Goal: Task Accomplishment & Management: Complete application form

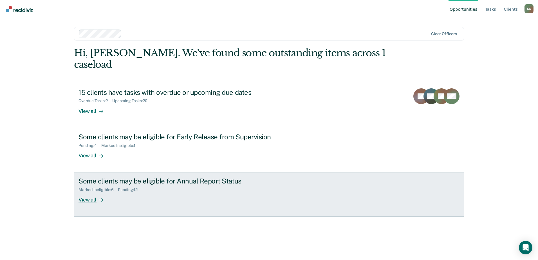
click at [88, 192] on div "View all" at bounding box center [95, 197] width 32 height 11
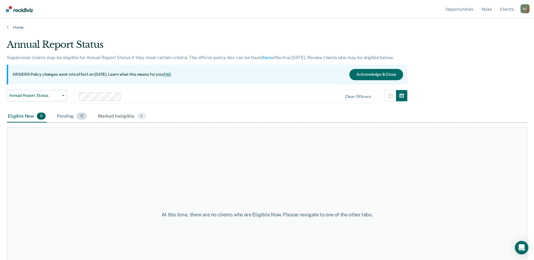
click at [67, 116] on div "Pending 12" at bounding box center [72, 116] width 32 height 12
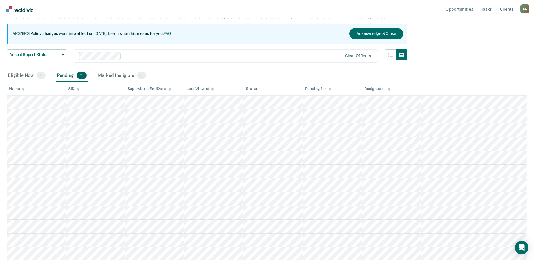
scroll to position [42, 0]
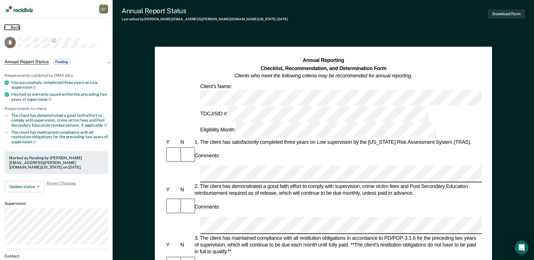
click at [10, 26] on button "Back" at bounding box center [12, 27] width 15 height 5
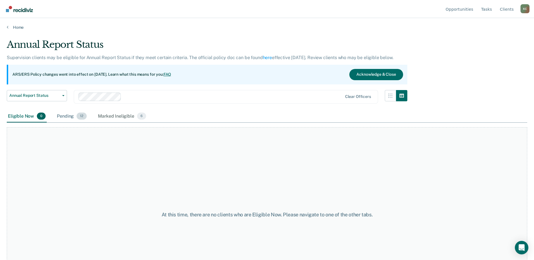
click at [72, 116] on div "Pending 12" at bounding box center [72, 116] width 32 height 12
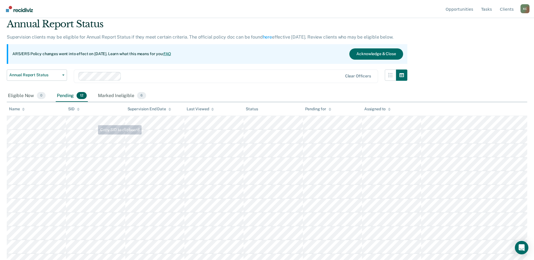
scroll to position [42, 0]
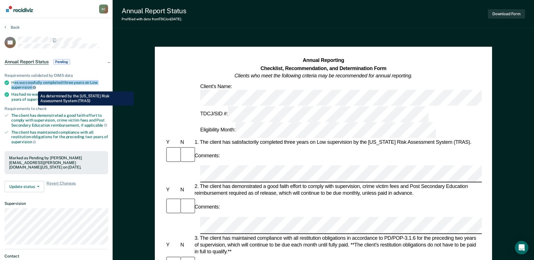
drag, startPoint x: 14, startPoint y: 81, endPoint x: 34, endPoint y: 87, distance: 20.8
click at [34, 87] on div "Has successfully completed three years on Low supervision" at bounding box center [59, 85] width 97 height 10
drag, startPoint x: 34, startPoint y: 87, endPoint x: 29, endPoint y: 85, distance: 5.3
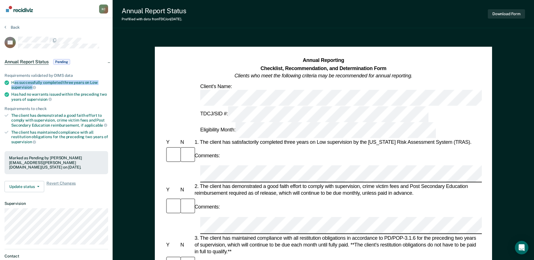
copy div "as successfully completed three years on Low supervision"
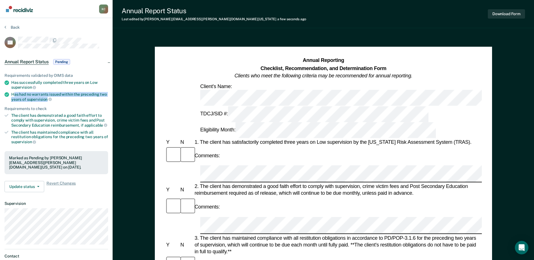
drag, startPoint x: 15, startPoint y: 92, endPoint x: 47, endPoint y: 98, distance: 32.7
click at [47, 98] on div "Has had no warrants issued within the preceding two years of supervision" at bounding box center [59, 97] width 97 height 10
drag, startPoint x: 47, startPoint y: 98, endPoint x: 44, endPoint y: 98, distance: 3.1
copy div "as had no warrants issued within the preceding two years of supervision"
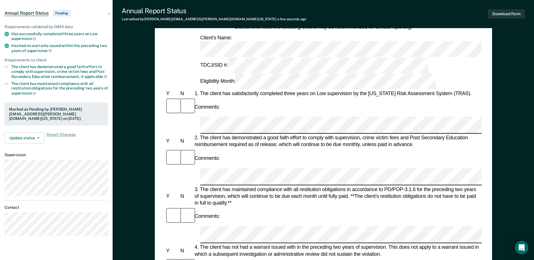
scroll to position [56, 0]
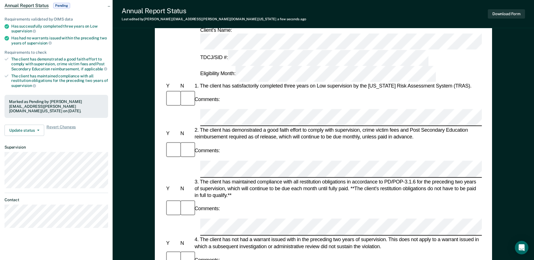
drag, startPoint x: 213, startPoint y: 190, endPoint x: 200, endPoint y: 184, distance: 14.1
copy div "It is in the best interest of society, per the supervising officer's discretion…"
drag, startPoint x: 14, startPoint y: 35, endPoint x: 47, endPoint y: 42, distance: 33.3
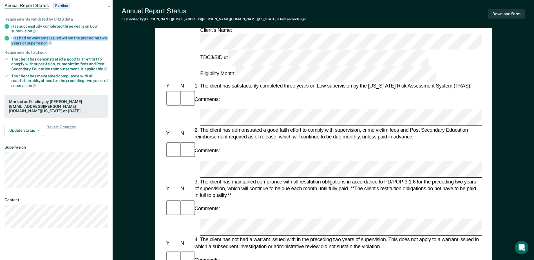
click at [47, 42] on div "Has had no warrants issued within the preceding two years of supervision" at bounding box center [59, 41] width 97 height 10
copy div "as had no warrants issued within the preceding two years of supervision"
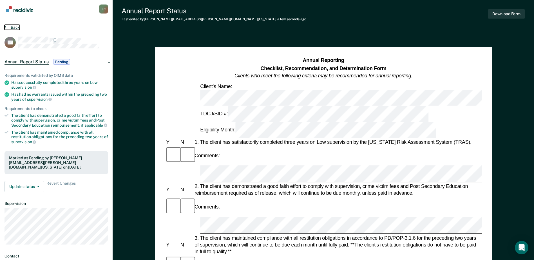
click at [16, 27] on button "Back" at bounding box center [12, 27] width 15 height 5
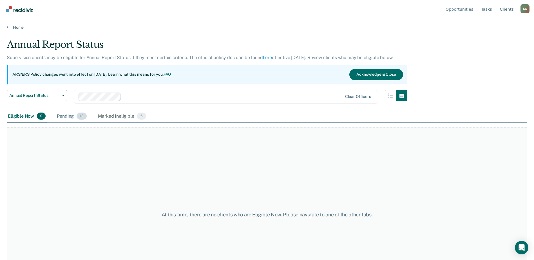
click at [65, 114] on div "Pending 12" at bounding box center [72, 116] width 32 height 12
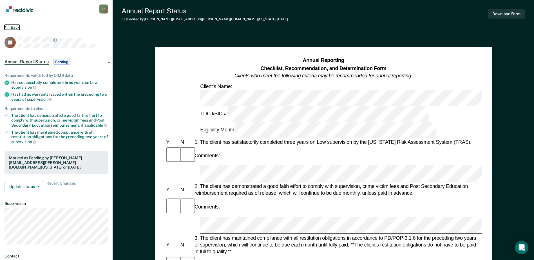
click at [6, 27] on button "Back" at bounding box center [12, 27] width 15 height 5
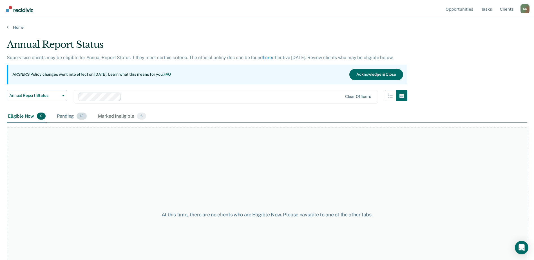
click at [66, 117] on div "Pending 12" at bounding box center [72, 116] width 32 height 12
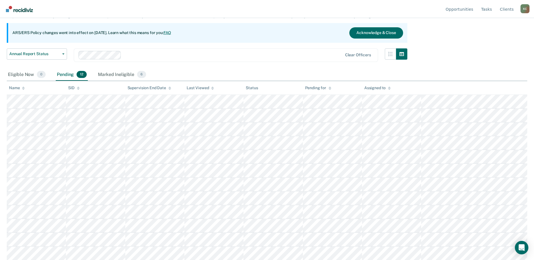
scroll to position [42, 0]
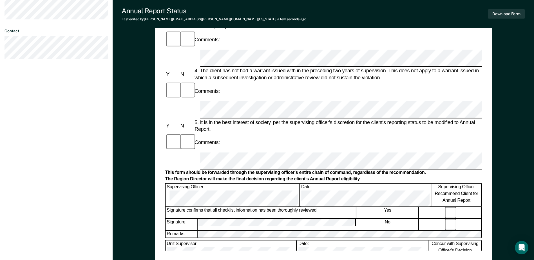
scroll to position [270, 0]
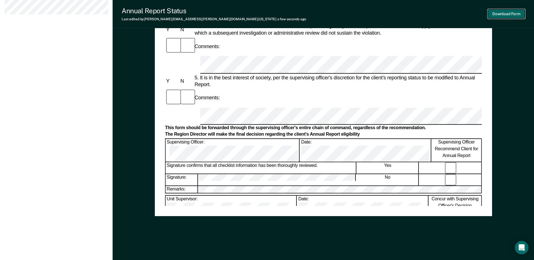
click at [503, 12] on button "Download Form" at bounding box center [506, 13] width 37 height 9
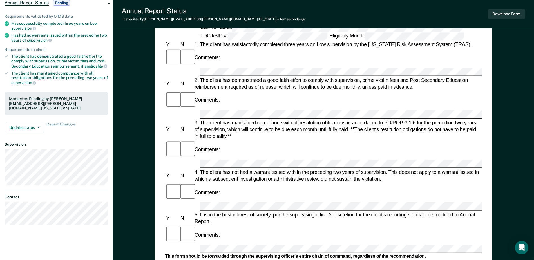
scroll to position [0, 0]
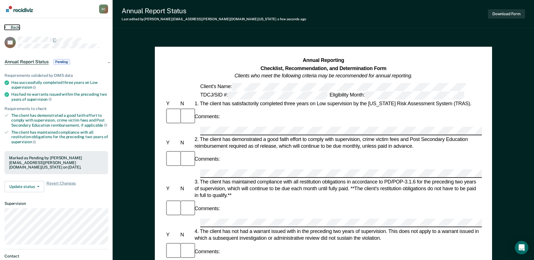
click at [5, 25] on icon at bounding box center [6, 27] width 2 height 5
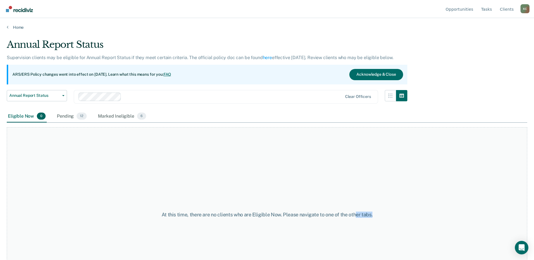
scroll to position [42, 0]
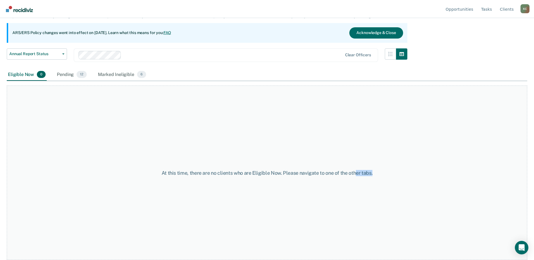
drag, startPoint x: 386, startPoint y: 230, endPoint x: 501, endPoint y: 274, distance: 123.4
click at [501, 218] on html "Looks like you’re using Internet Explorer 11. For faster loading and a better e…" at bounding box center [267, 88] width 534 height 260
